Goal: Check status: Check status

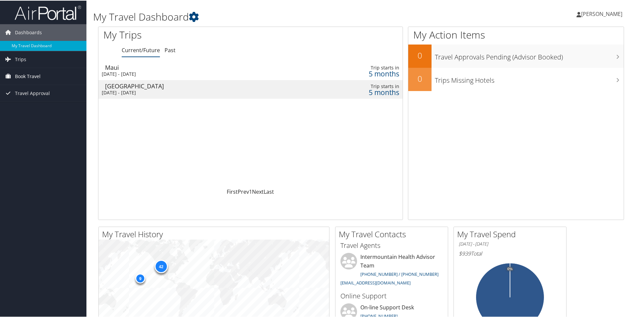
click at [22, 75] on span "Book Travel" at bounding box center [28, 76] width 26 height 17
click at [24, 110] on link "Book/Manage Online Trips" at bounding box center [43, 109] width 86 height 10
click at [162, 72] on div "[DATE] - [DATE]" at bounding box center [189, 74] width 174 height 6
click at [166, 90] on div "Fri 6 Feb 2026 - Sat 7 Feb 2026" at bounding box center [189, 92] width 174 height 6
